Goal: Information Seeking & Learning: Learn about a topic

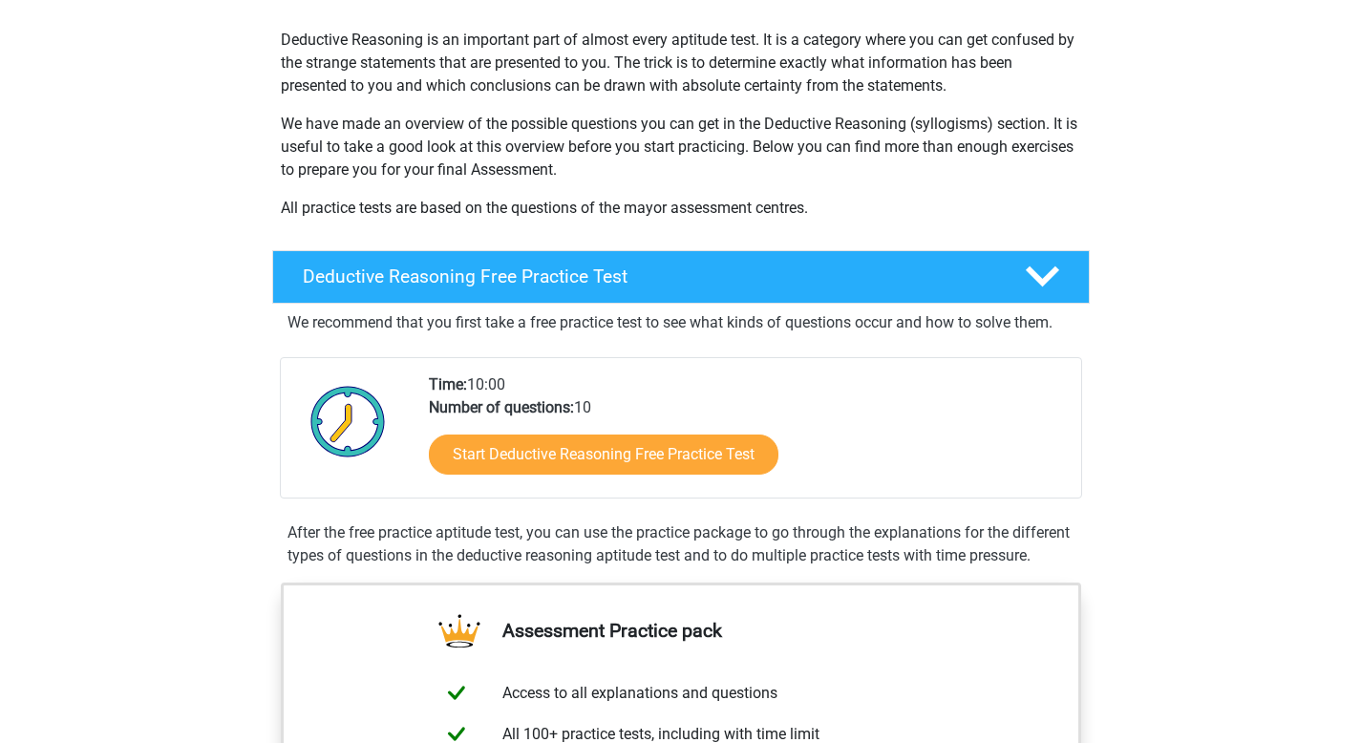
scroll to position [207, 0]
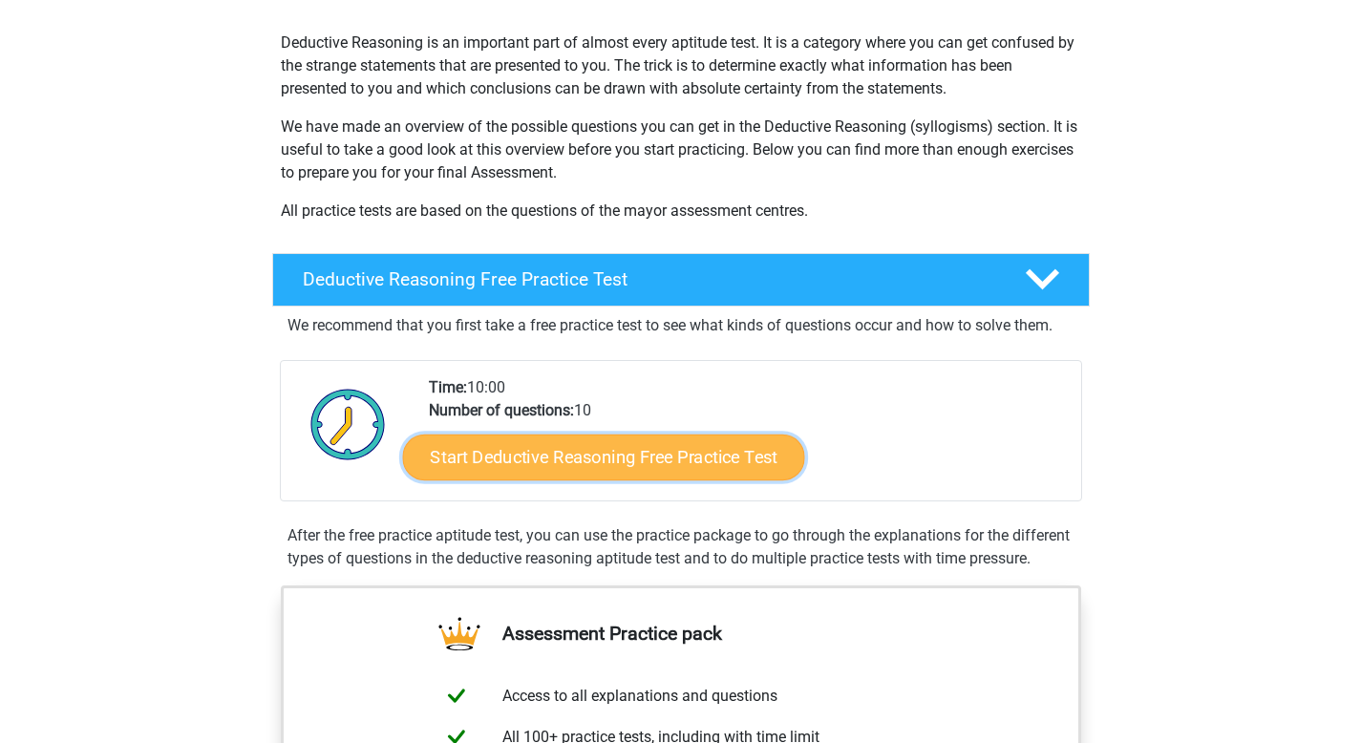
click at [624, 457] on link "Start Deductive Reasoning Free Practice Test" at bounding box center [603, 457] width 402 height 46
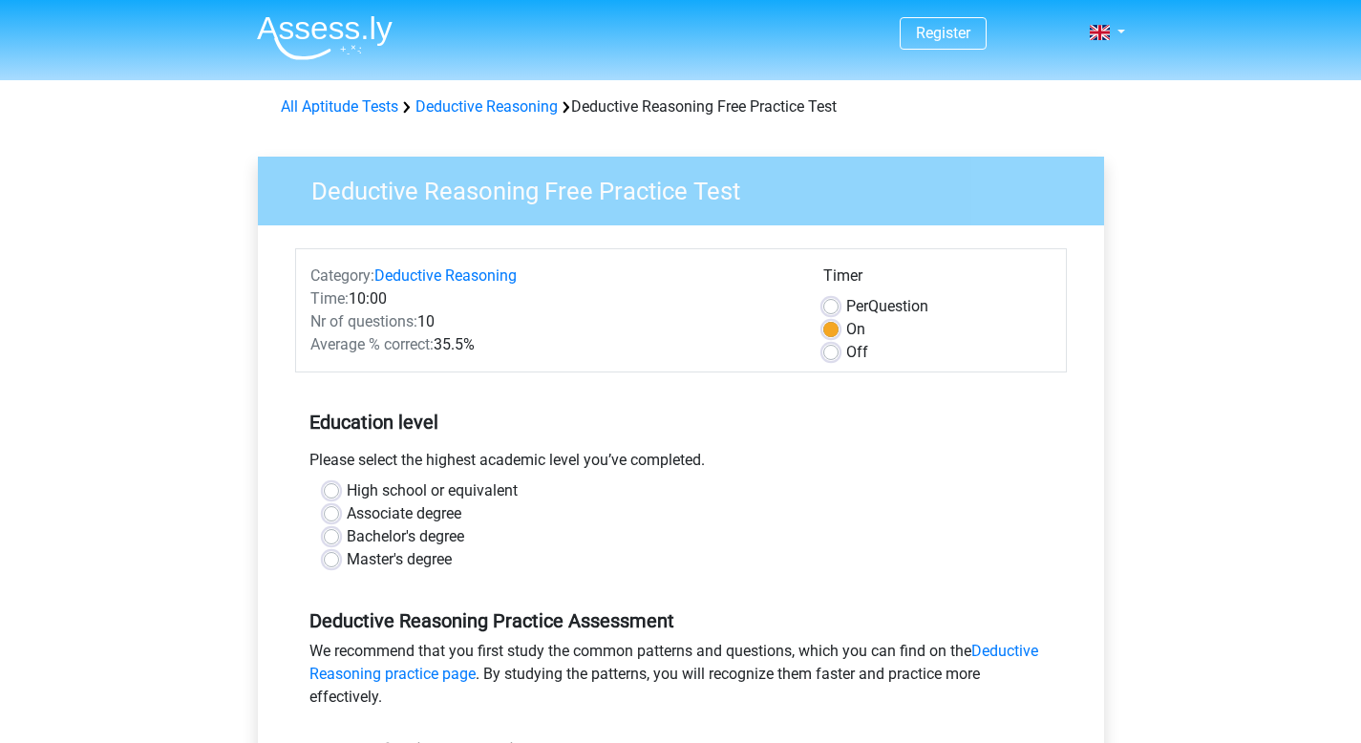
click at [347, 561] on label "Master's degree" at bounding box center [399, 559] width 105 height 23
click at [333, 561] on input "Master's degree" at bounding box center [331, 557] width 15 height 19
radio input "true"
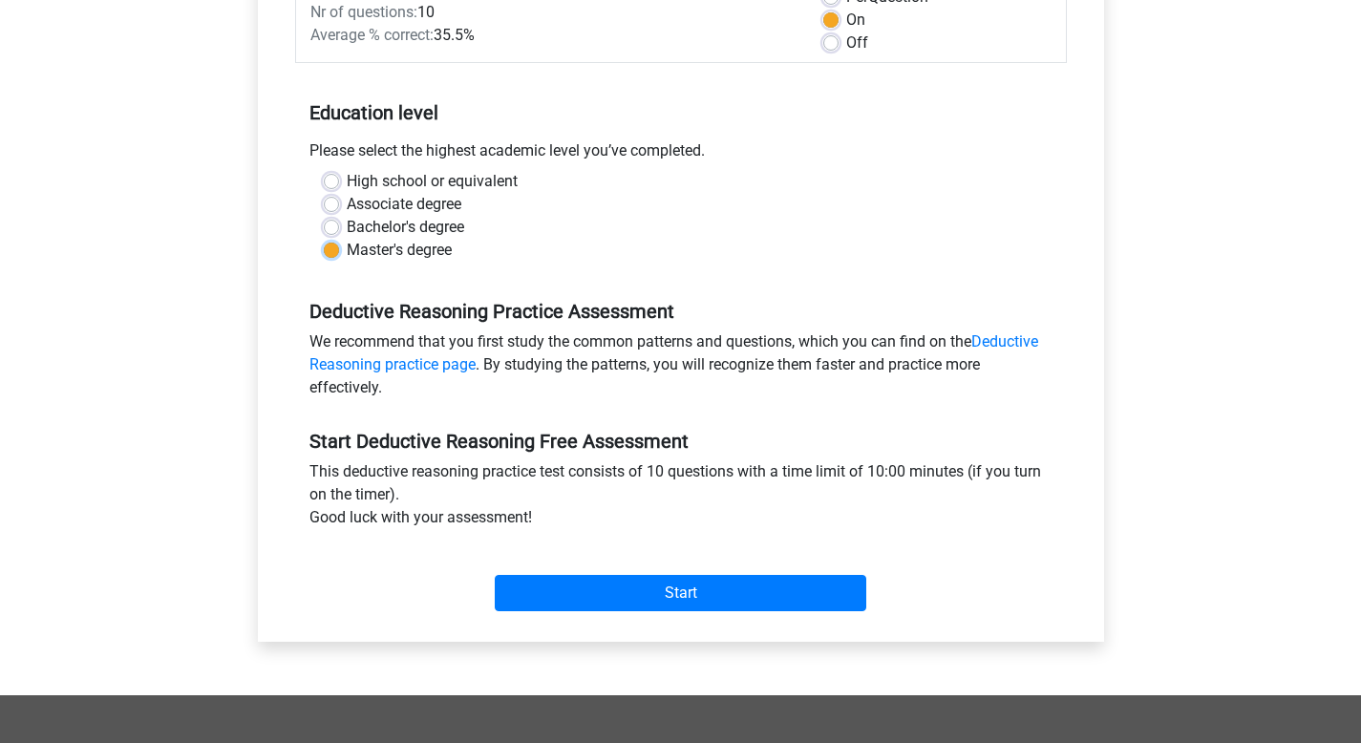
scroll to position [332, 0]
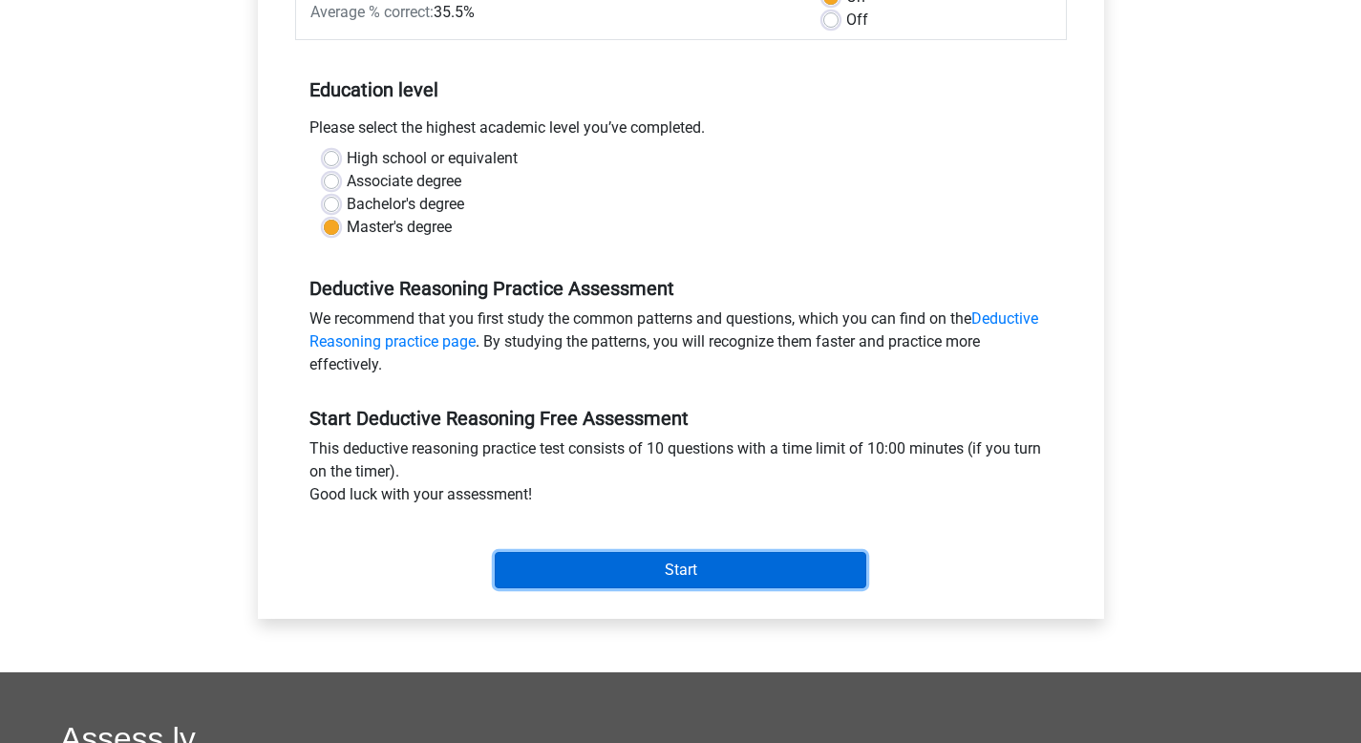
click at [709, 561] on input "Start" at bounding box center [680, 570] width 371 height 36
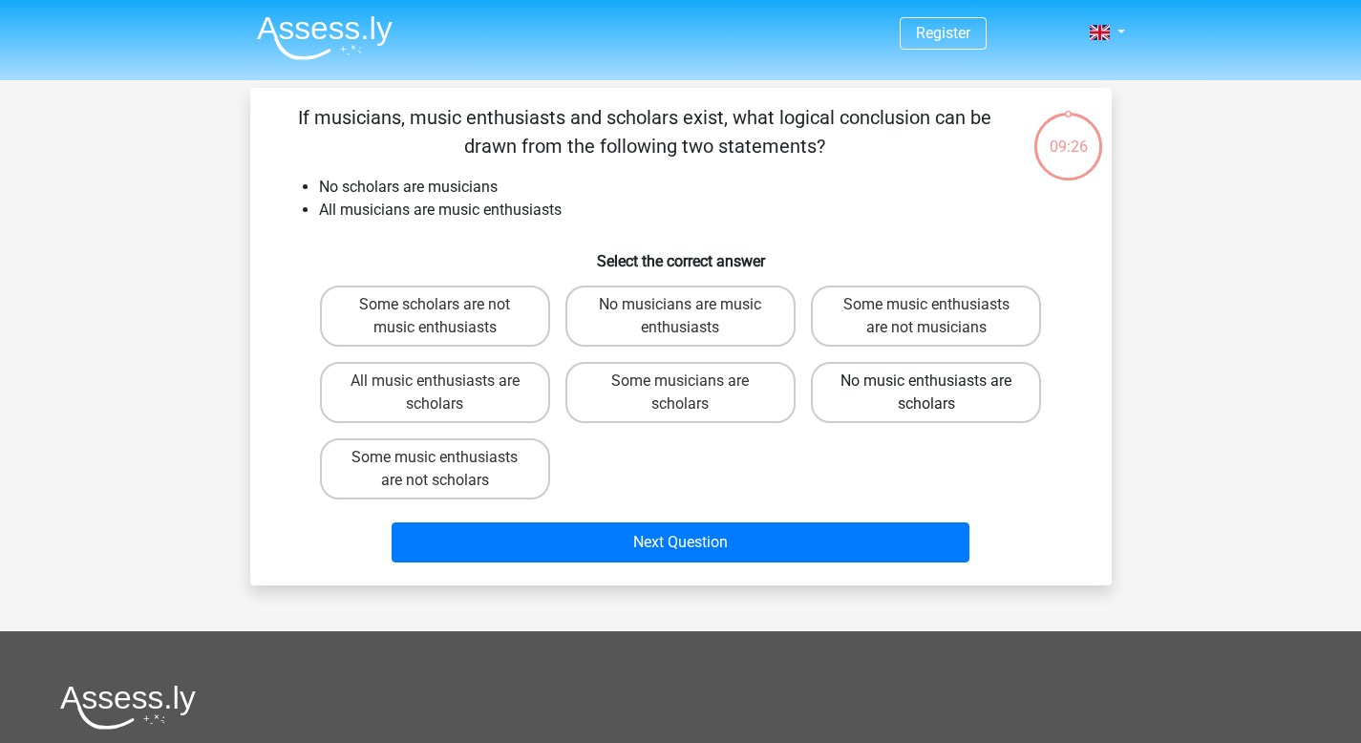
click at [856, 400] on label "No music enthusiasts are scholars" at bounding box center [926, 392] width 230 height 61
click at [926, 393] on input "No music enthusiasts are scholars" at bounding box center [932, 387] width 12 height 12
radio input "true"
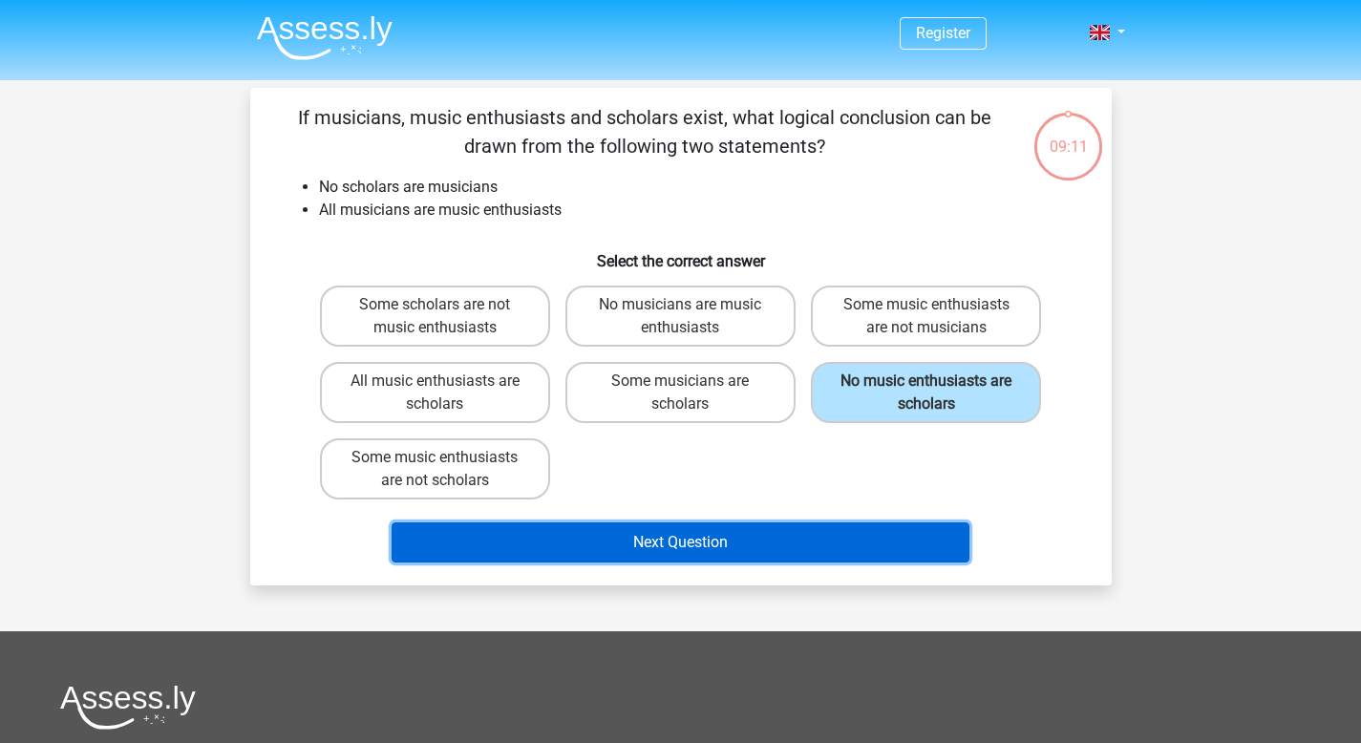
click at [588, 530] on button "Next Question" at bounding box center [681, 542] width 578 height 40
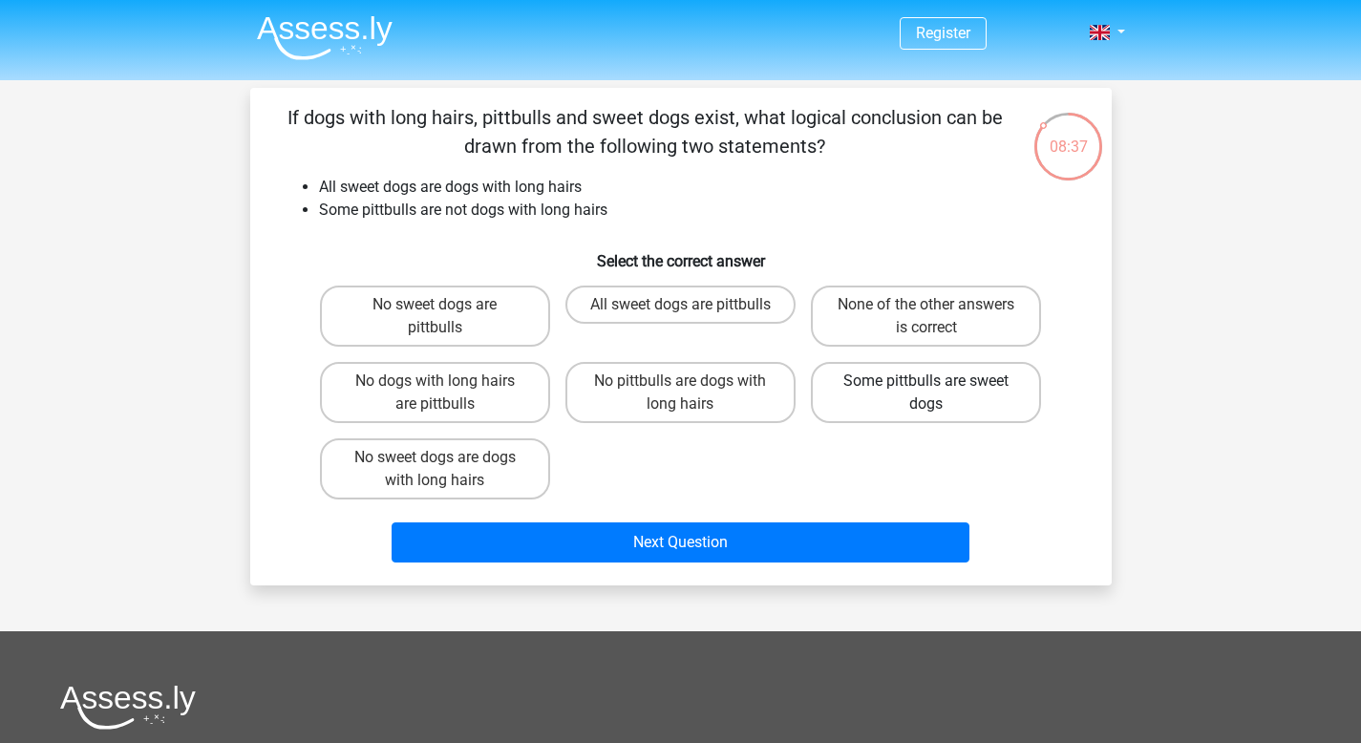
click at [894, 412] on label "Some pittbulls are sweet dogs" at bounding box center [926, 392] width 230 height 61
click at [926, 393] on input "Some pittbulls are sweet dogs" at bounding box center [932, 387] width 12 height 12
radio input "true"
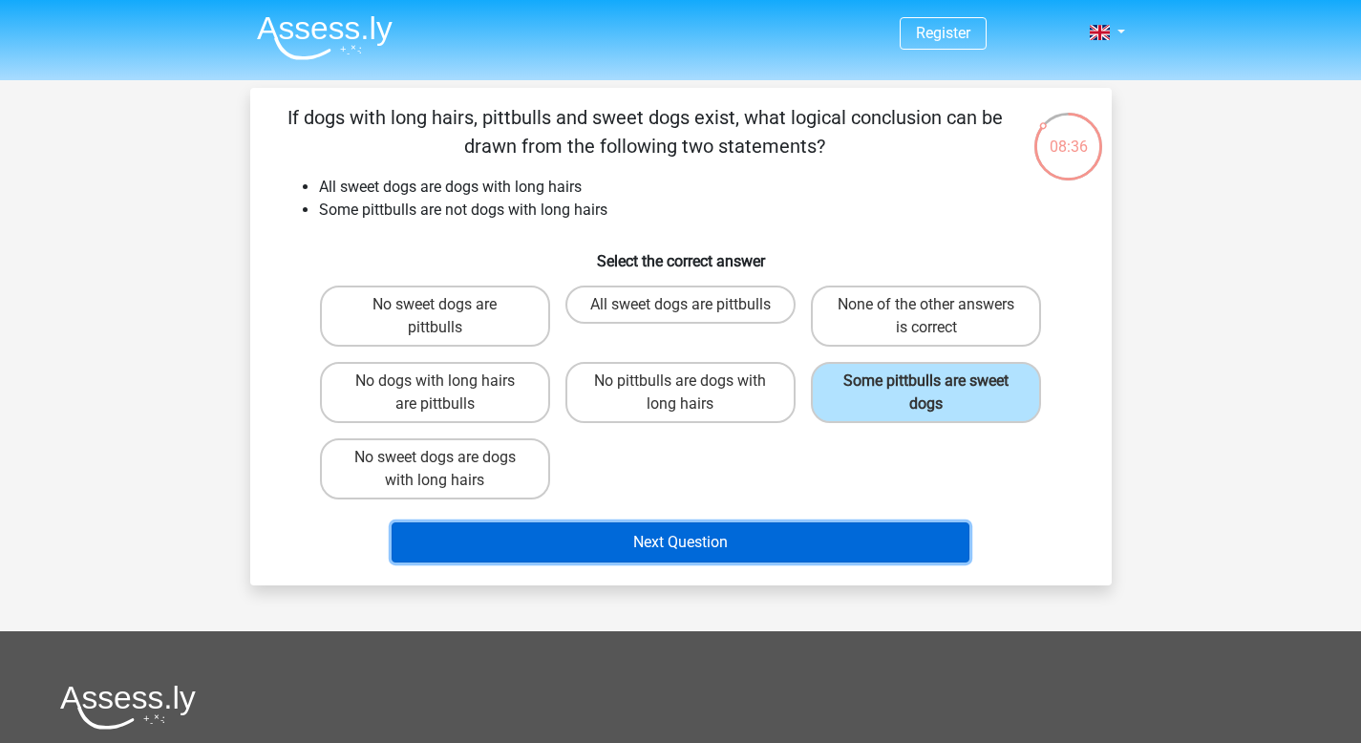
click at [765, 537] on button "Next Question" at bounding box center [681, 542] width 578 height 40
